Goal: Learn about a topic

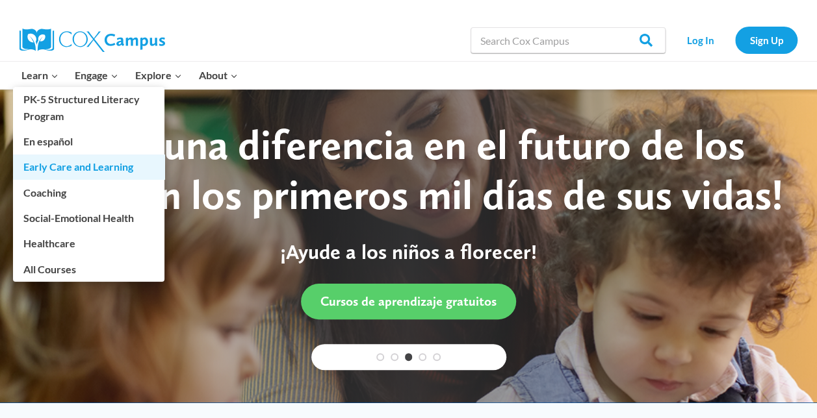
click at [60, 165] on link "Early Care and Learning" at bounding box center [88, 167] width 151 height 25
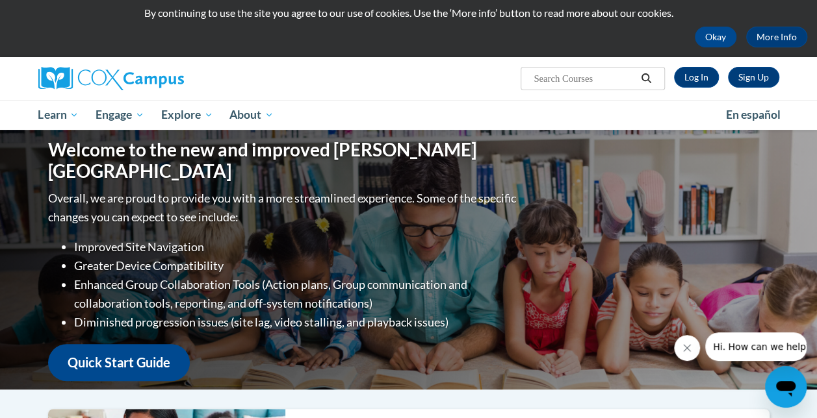
scroll to position [39, 0]
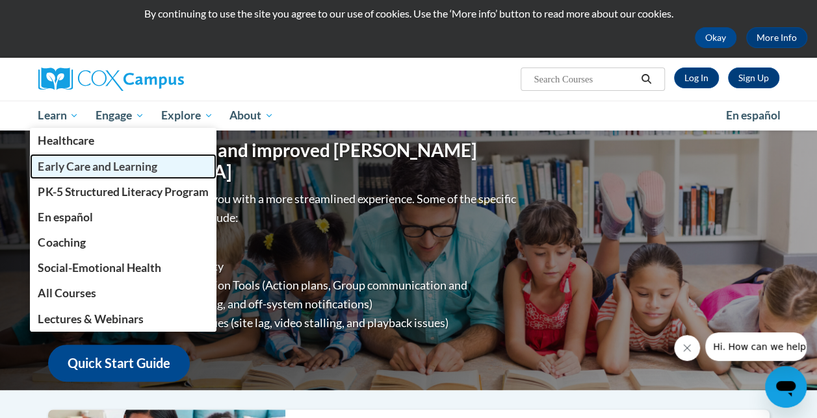
click at [93, 172] on span "Early Care and Learning" at bounding box center [97, 167] width 119 height 14
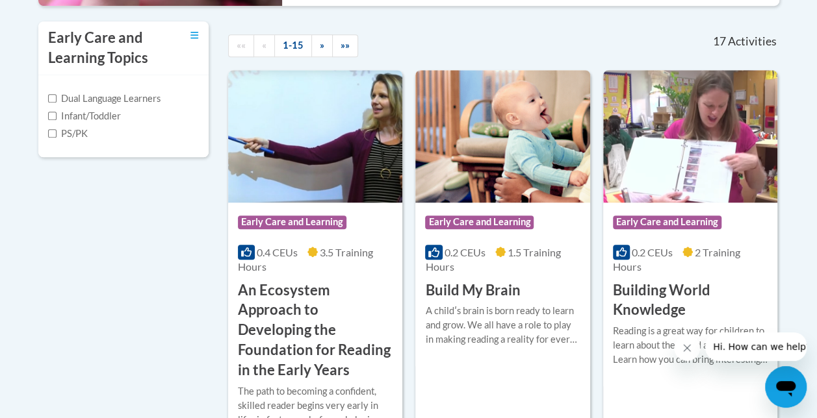
scroll to position [426, 0]
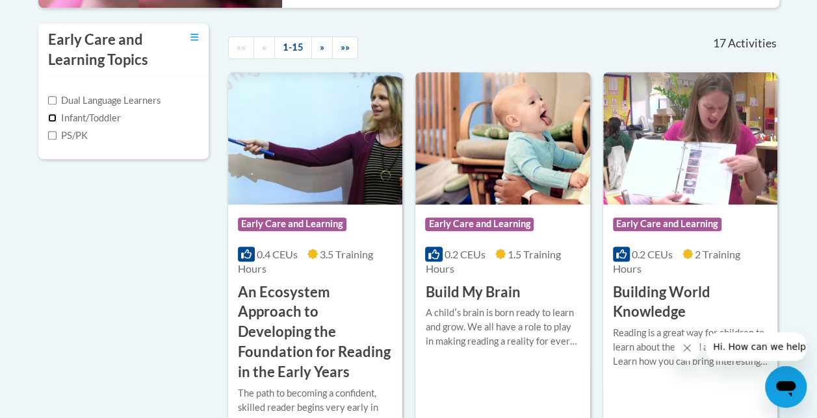
click at [53, 115] on input "Infant/Toddler" at bounding box center [52, 118] width 8 height 8
checkbox input "true"
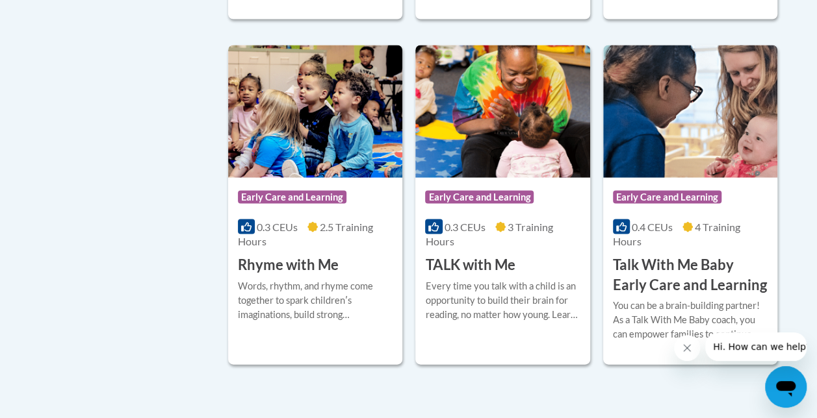
scroll to position [1221, 0]
